Goal: Navigation & Orientation: Find specific page/section

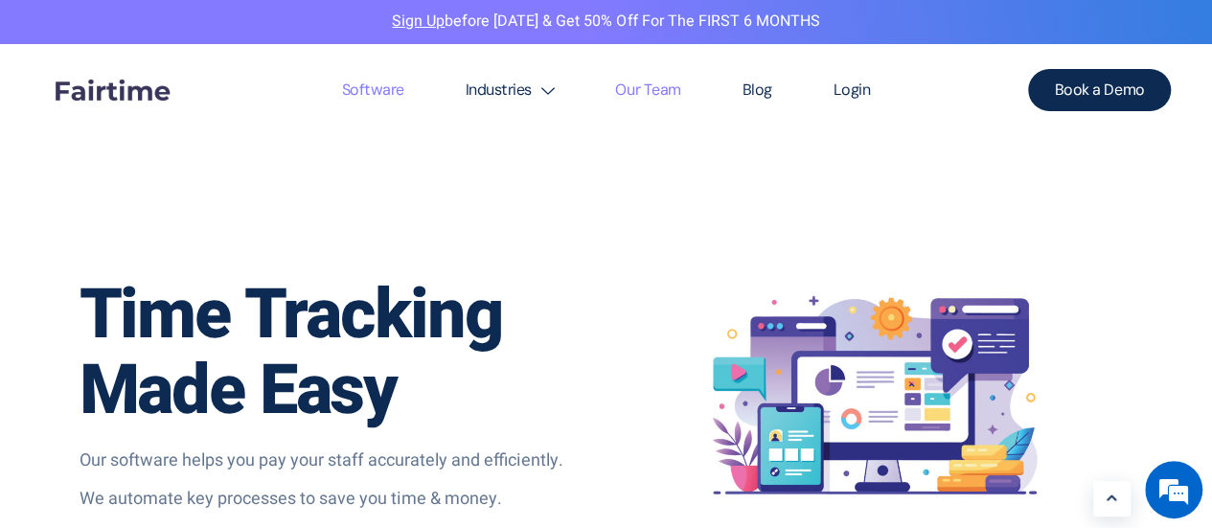
click at [656, 127] on link "Our Team" at bounding box center [647, 90] width 126 height 92
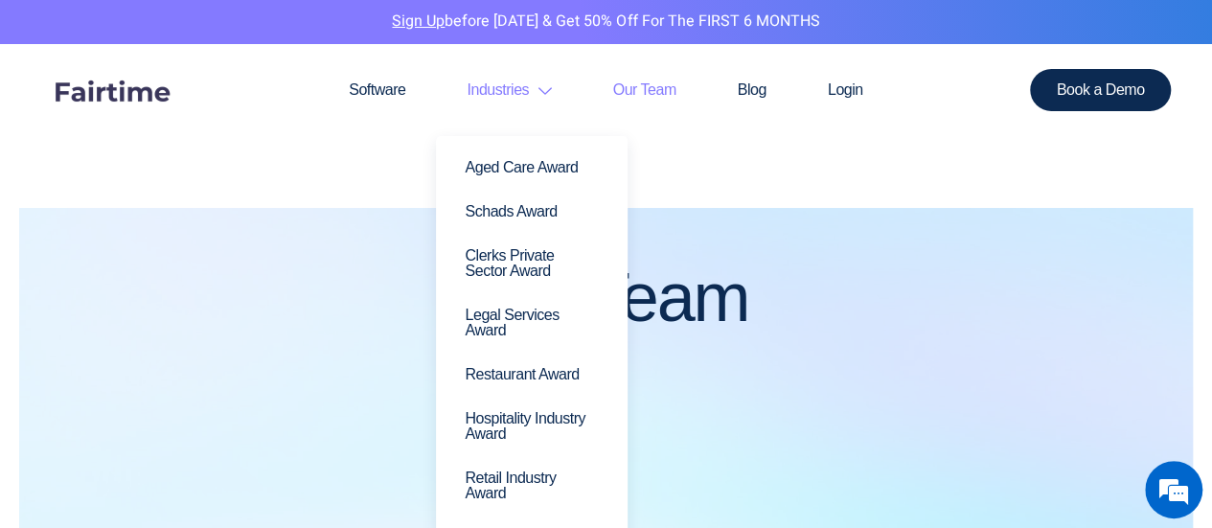
scroll to position [96, 0]
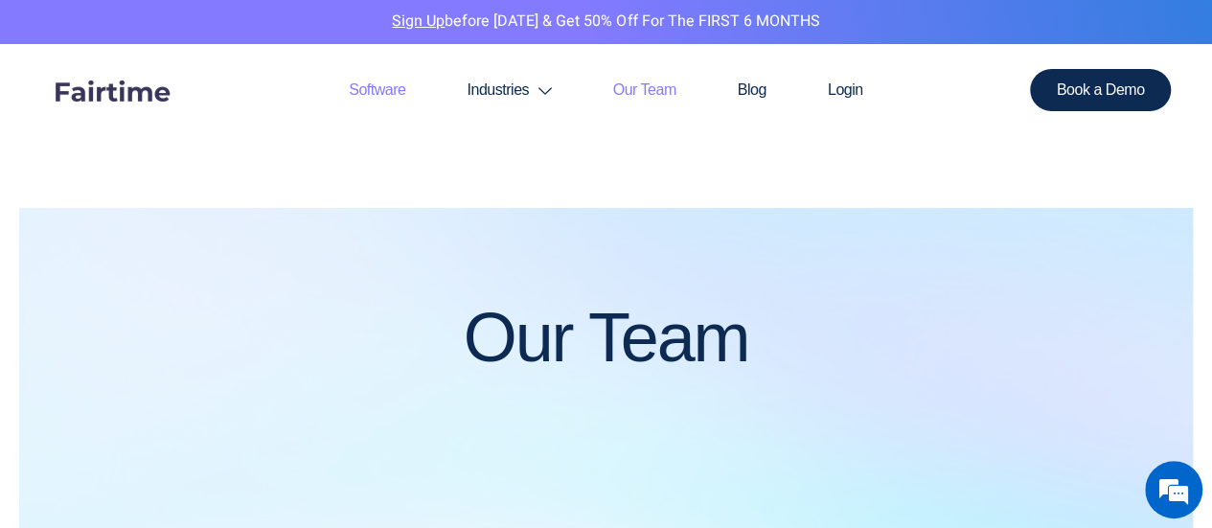
click at [388, 82] on link "Software" at bounding box center [377, 90] width 118 height 92
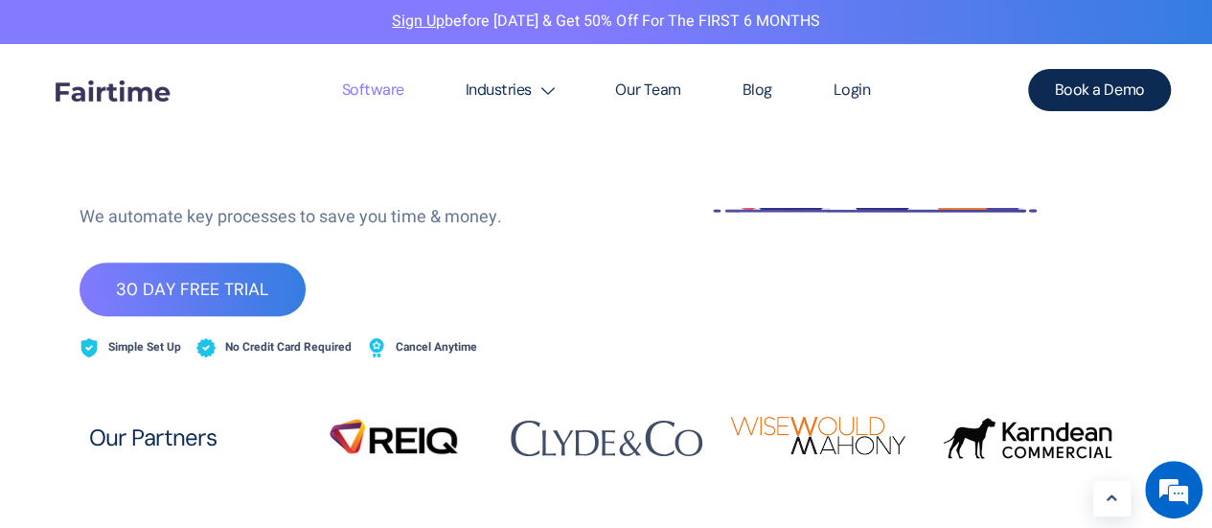
scroll to position [383, 0]
